Goal: Task Accomplishment & Management: Use online tool/utility

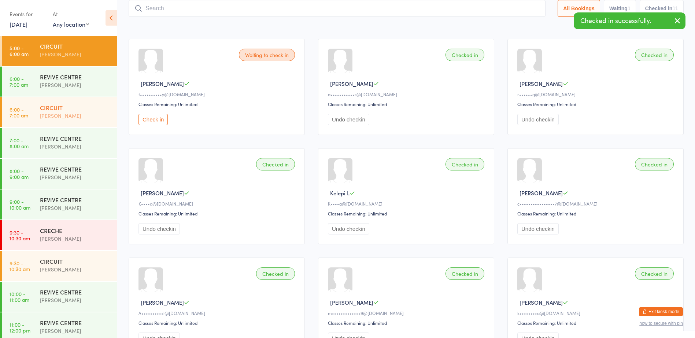
click at [74, 115] on div "[PERSON_NAME]" at bounding box center [75, 116] width 71 height 8
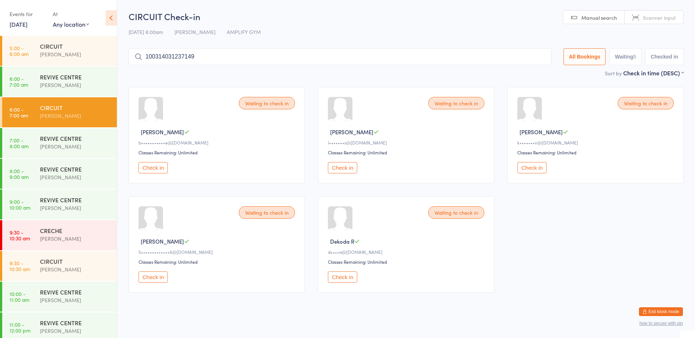
type input "1003140312371490"
click at [538, 57] on input "1003140312371490" at bounding box center [340, 56] width 423 height 17
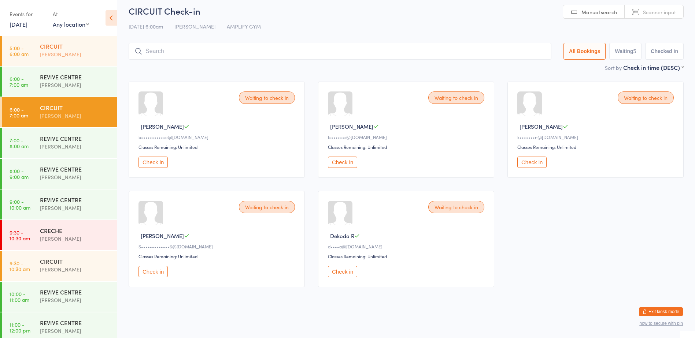
click at [70, 51] on div "[PERSON_NAME]" at bounding box center [75, 54] width 71 height 8
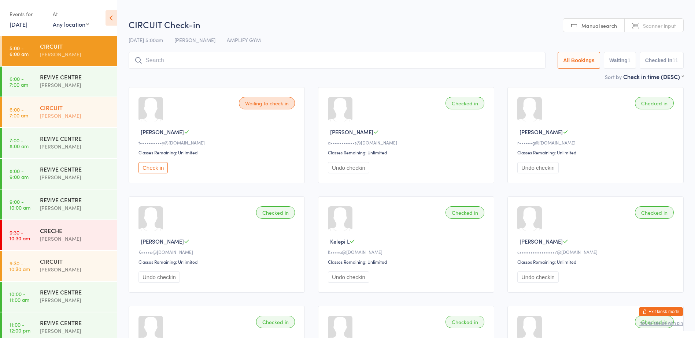
click at [67, 107] on div "CIRCUIT" at bounding box center [75, 108] width 71 height 8
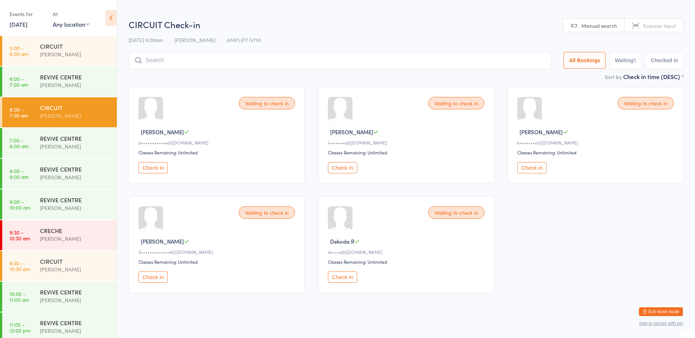
click at [346, 166] on button "Check in" at bounding box center [342, 167] width 29 height 11
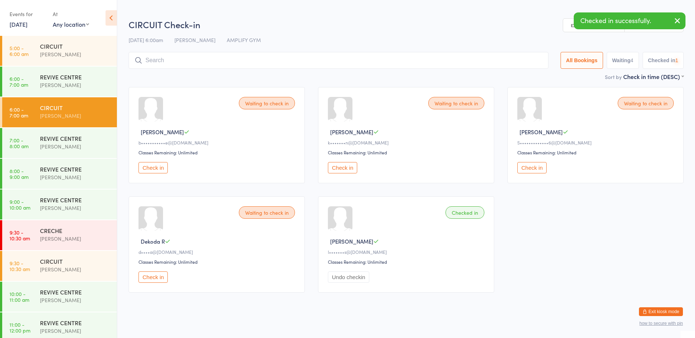
click at [346, 166] on button "Check in" at bounding box center [342, 167] width 29 height 11
click at [235, 58] on input "search" at bounding box center [339, 60] width 420 height 17
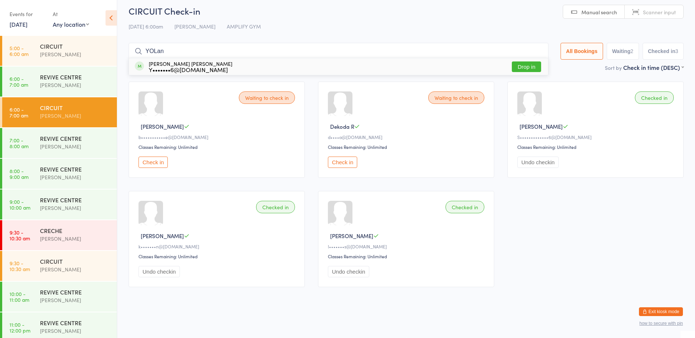
type input "YOLan"
click at [521, 64] on button "Drop in" at bounding box center [526, 67] width 29 height 11
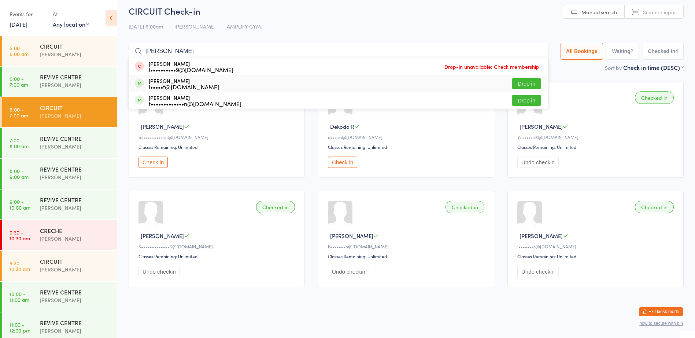
type input "[PERSON_NAME]"
click at [532, 85] on button "Drop in" at bounding box center [526, 83] width 29 height 11
